Goal: Task Accomplishment & Management: Use online tool/utility

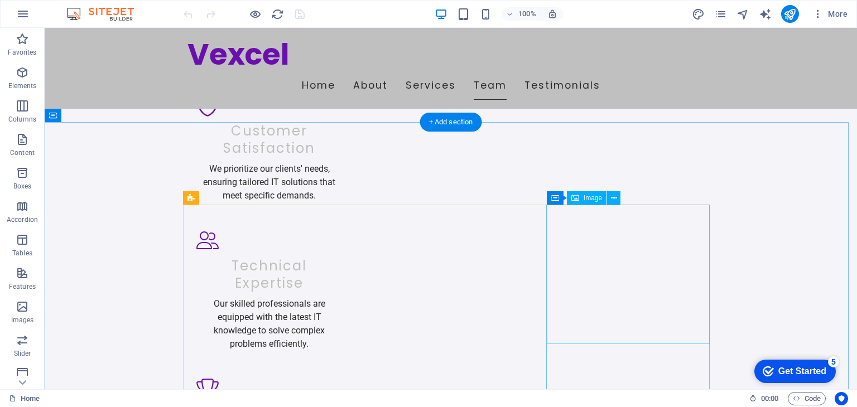
scroll to position [1089, 0]
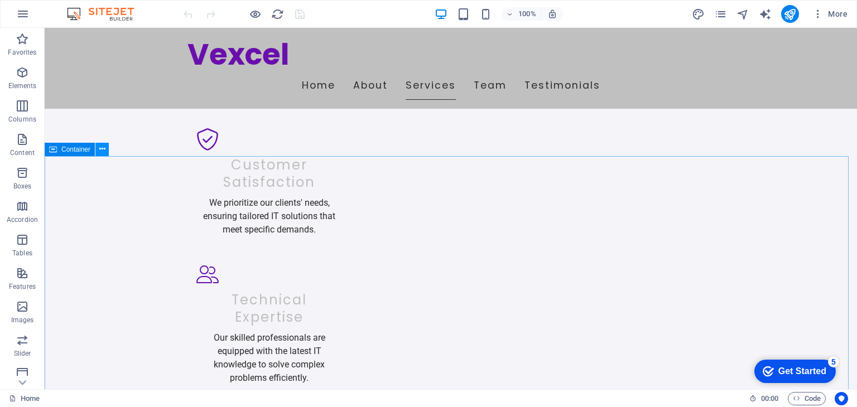
click at [100, 146] on icon at bounding box center [102, 149] width 6 height 12
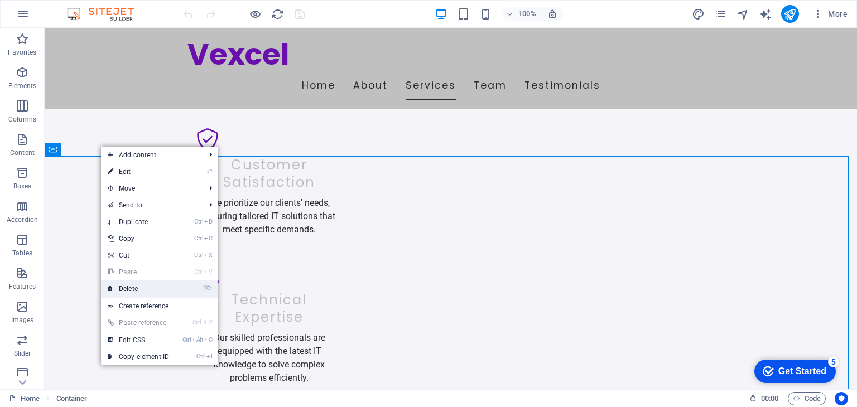
click at [179, 284] on li "⌦ Delete" at bounding box center [159, 289] width 117 height 17
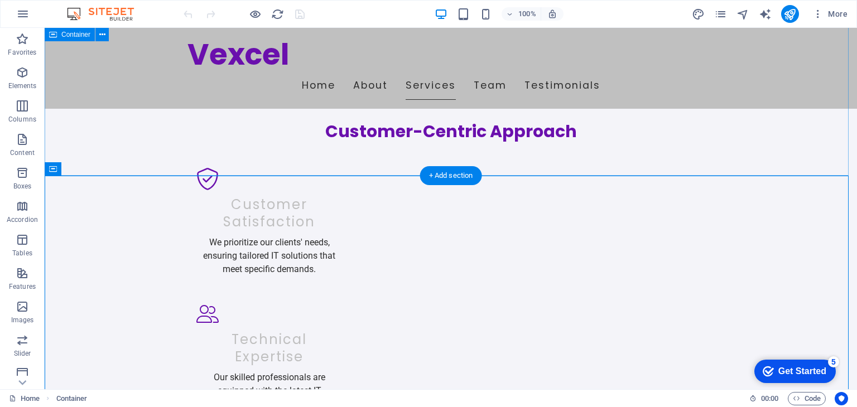
scroll to position [1049, 0]
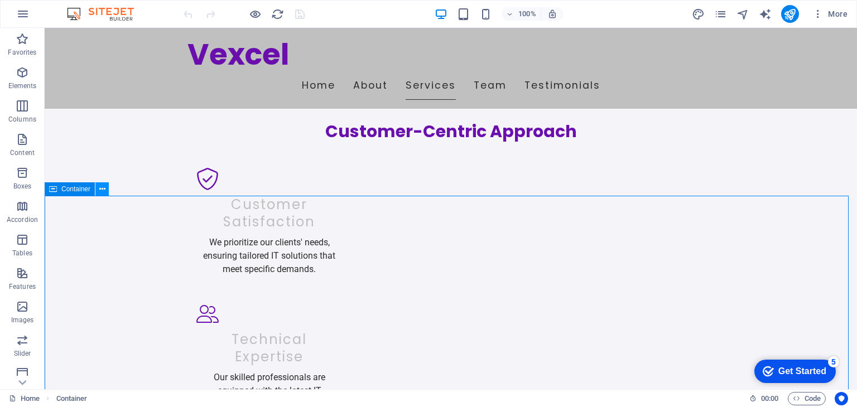
click at [104, 191] on icon at bounding box center [102, 190] width 6 height 12
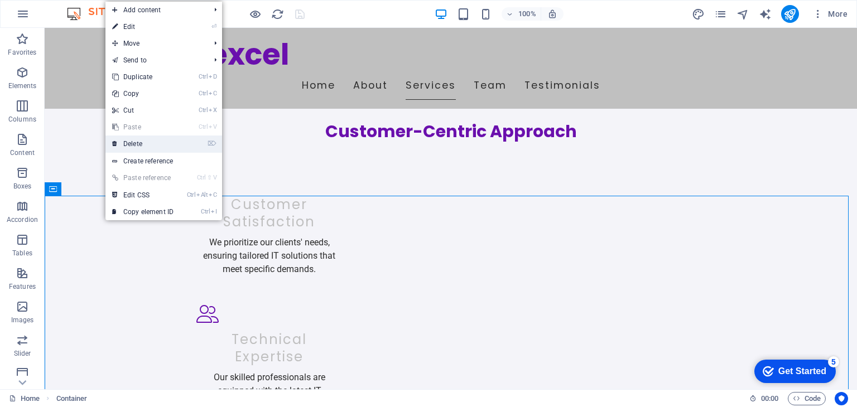
click at [137, 144] on link "⌦ Delete" at bounding box center [143, 144] width 75 height 17
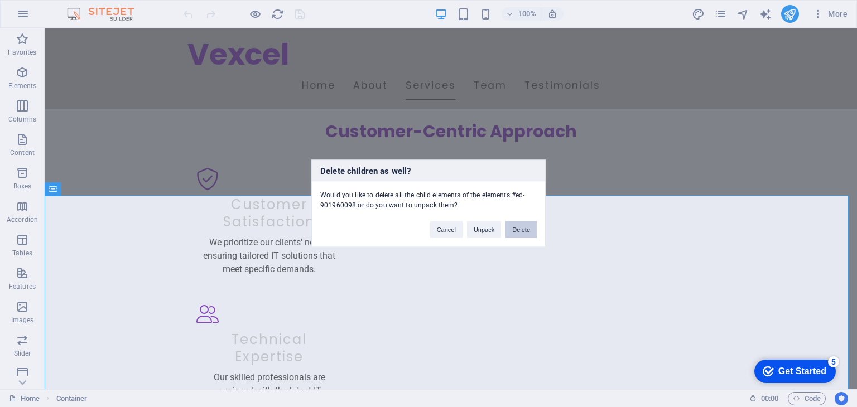
click at [510, 231] on button "Delete" at bounding box center [521, 230] width 31 height 17
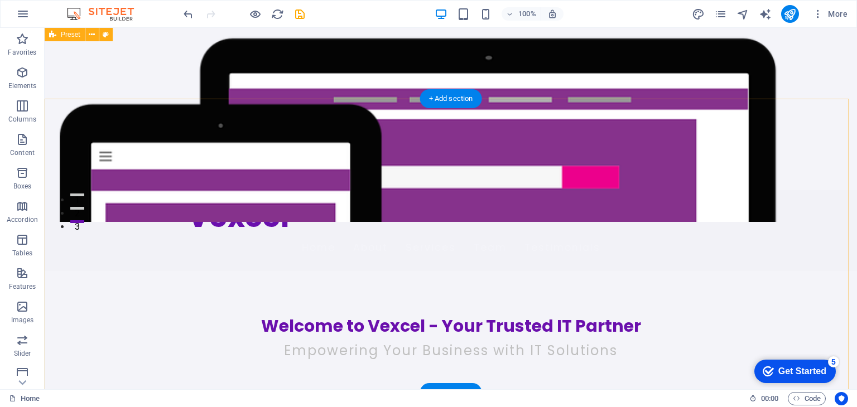
scroll to position [0, 0]
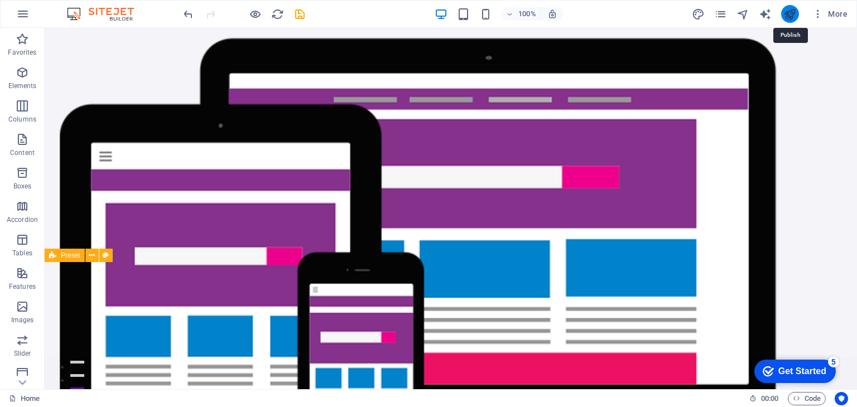
click at [790, 14] on icon "publish" at bounding box center [790, 14] width 13 height 13
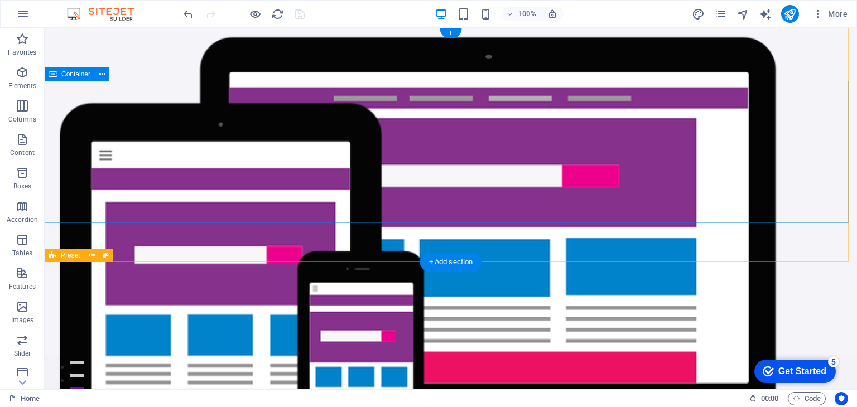
scroll to position [4, 0]
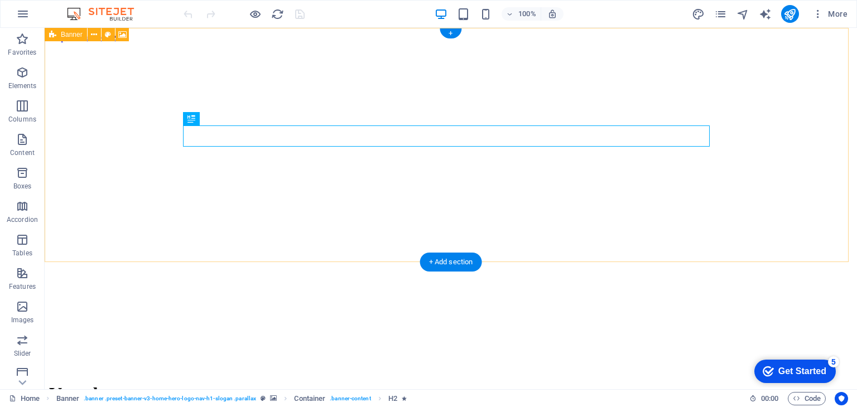
scroll to position [15, 0]
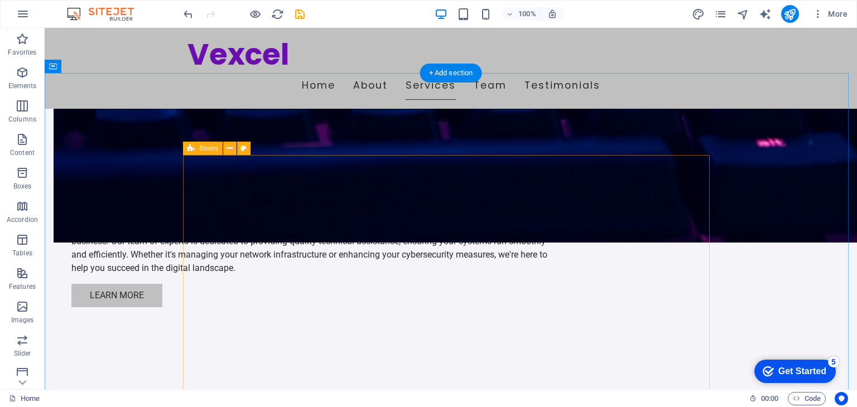
scroll to position [748, 0]
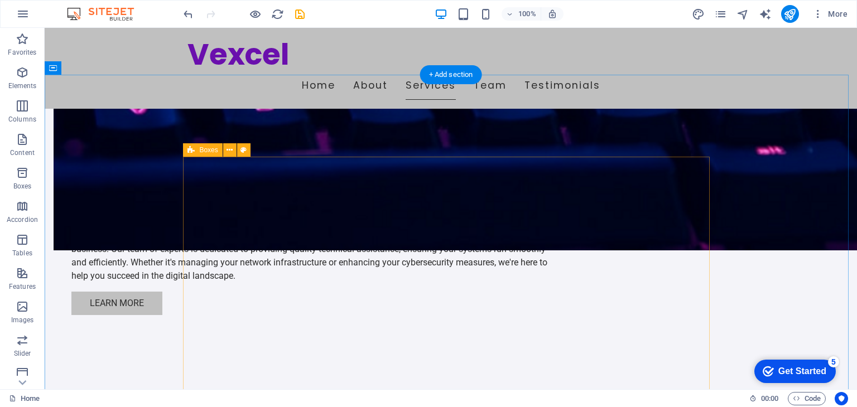
drag, startPoint x: 357, startPoint y: 258, endPoint x: 330, endPoint y: 285, distance: 38.3
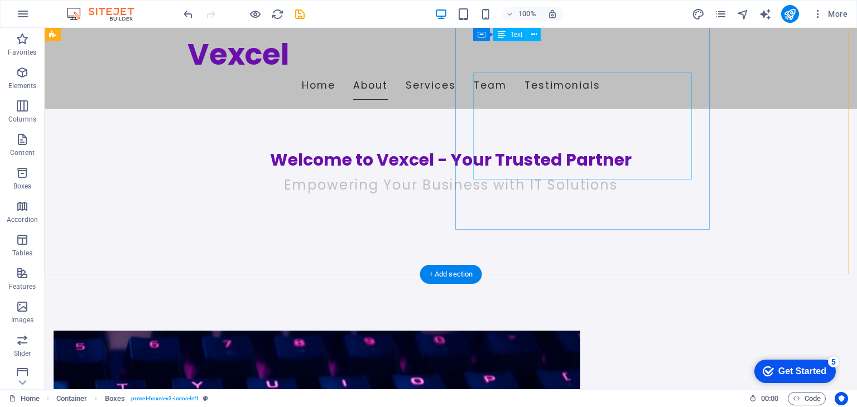
scroll to position [272, 0]
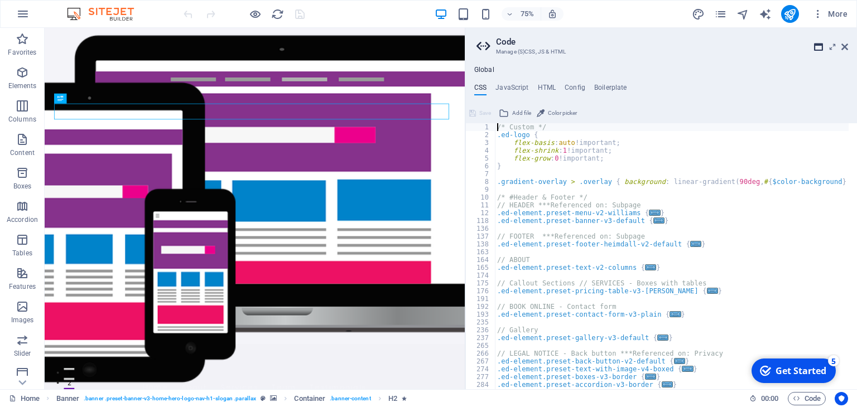
click at [818, 43] on icon at bounding box center [818, 46] width 9 height 9
